Goal: Transaction & Acquisition: Purchase product/service

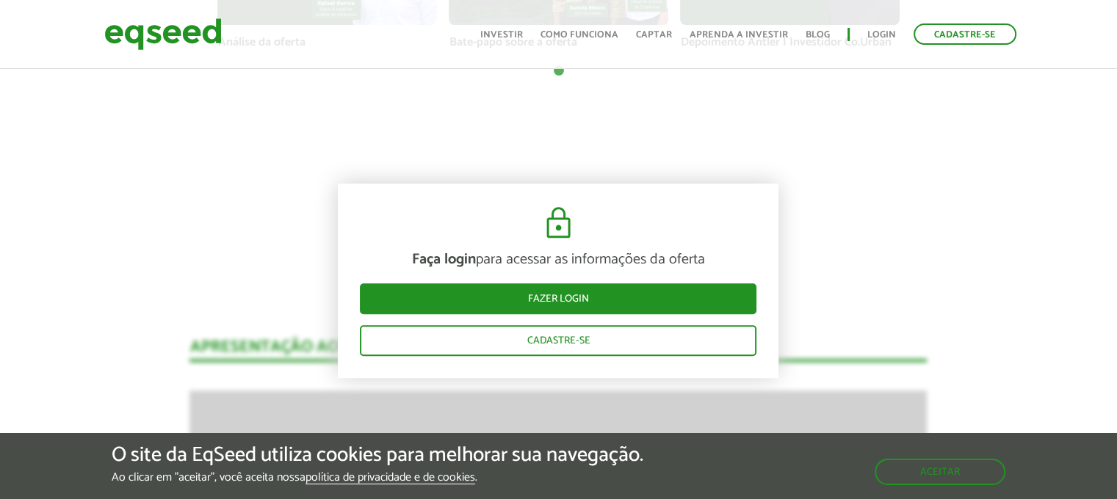
scroll to position [1322, 0]
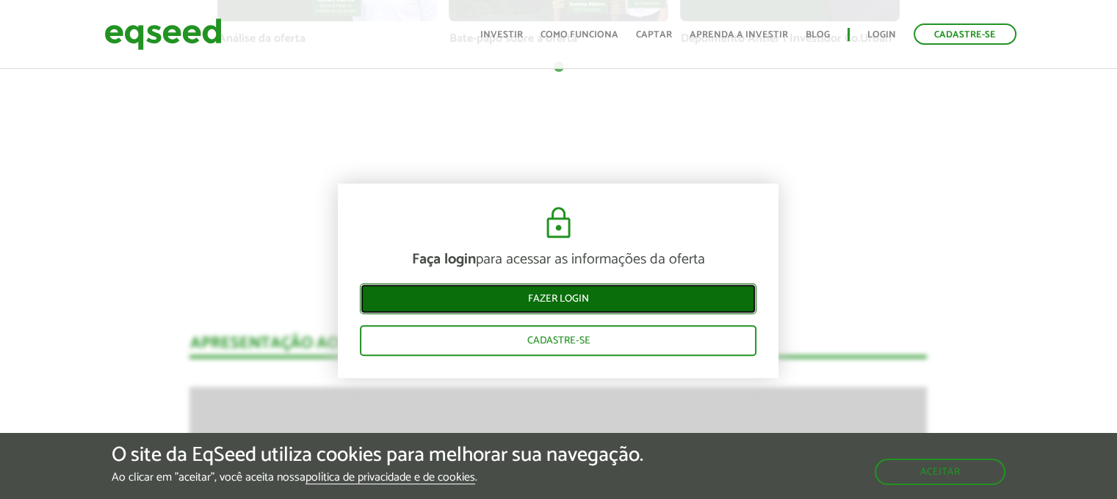
click at [606, 303] on link "Fazer login" at bounding box center [558, 298] width 397 height 31
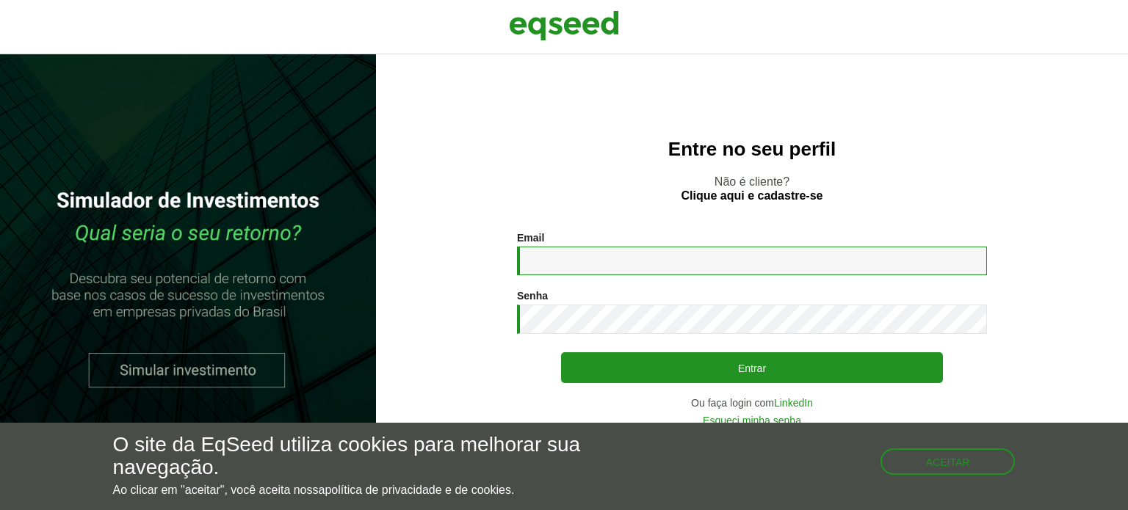
click at [626, 257] on input "Email *" at bounding box center [752, 261] width 470 height 29
type input "**********"
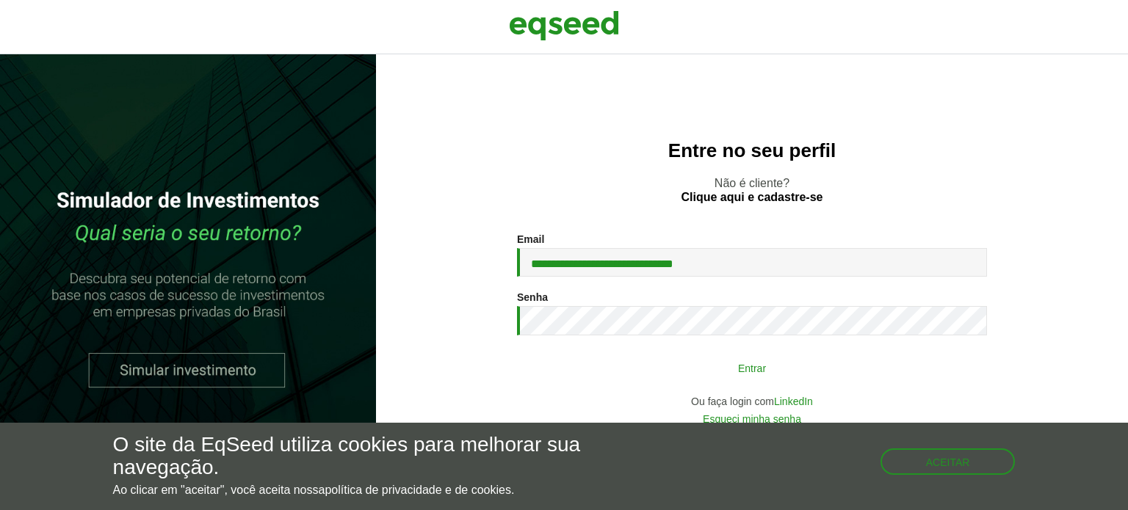
click at [717, 364] on button "Entrar" at bounding box center [752, 368] width 382 height 28
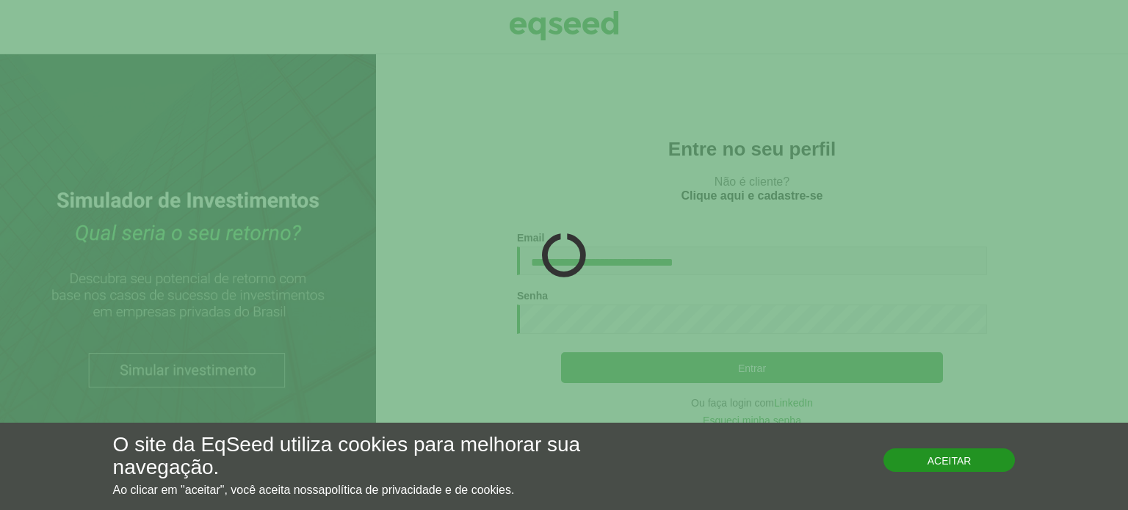
click at [975, 460] on button "Aceitar" at bounding box center [949, 461] width 132 height 24
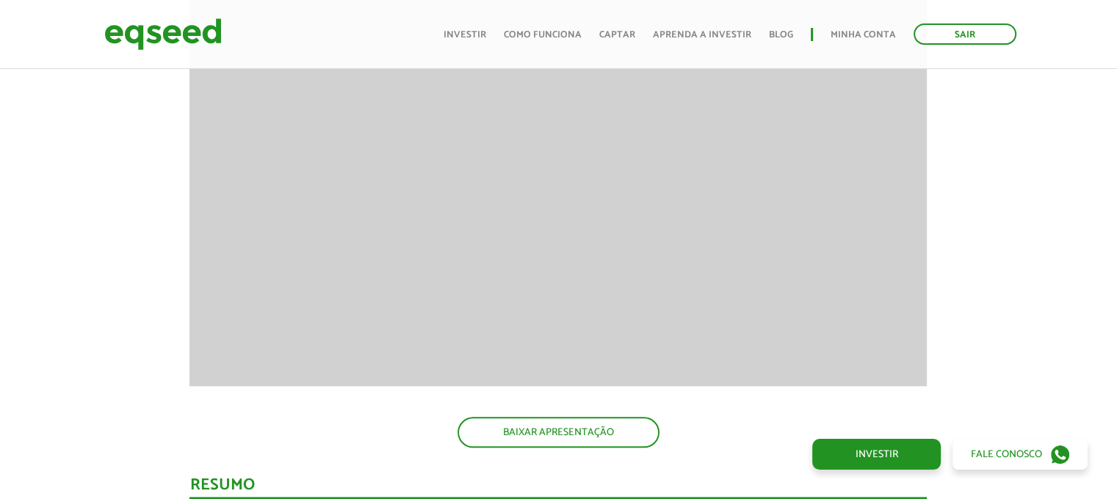
scroll to position [1616, 0]
